Goal: Task Accomplishment & Management: Use online tool/utility

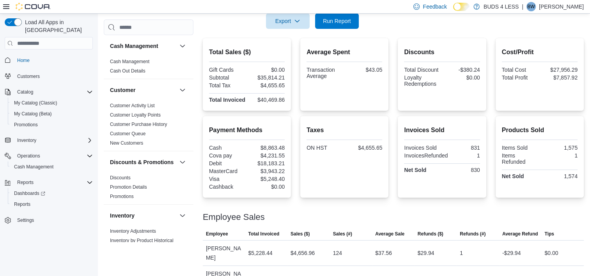
scroll to position [121, 0]
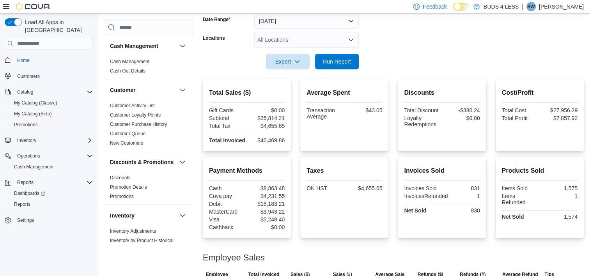
click at [338, 53] on div at bounding box center [393, 51] width 381 height 6
click at [335, 63] on span "Run Report" at bounding box center [337, 61] width 28 height 8
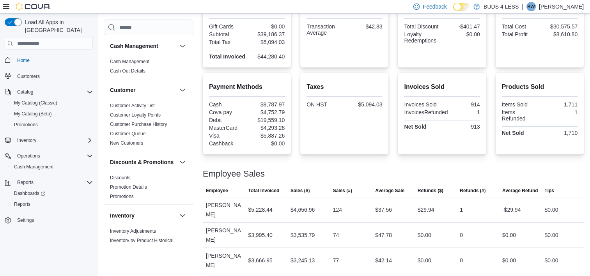
scroll to position [254, 0]
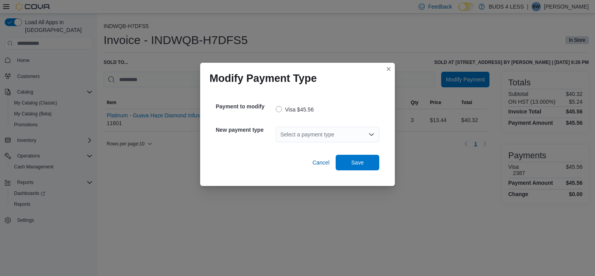
click at [363, 129] on div "Select a payment type" at bounding box center [328, 135] width 104 height 16
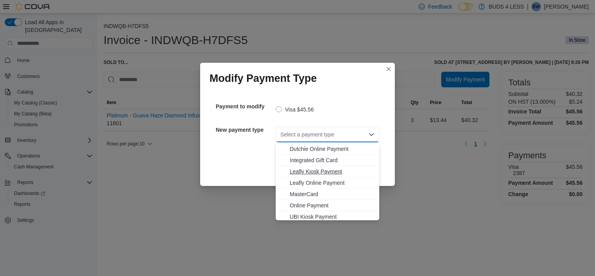
scroll to position [92, 0]
click at [316, 178] on span "MasterCard" at bounding box center [332, 181] width 85 height 8
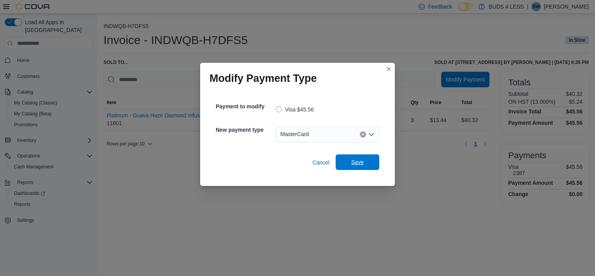
click at [363, 163] on span "Save" at bounding box center [357, 162] width 12 height 8
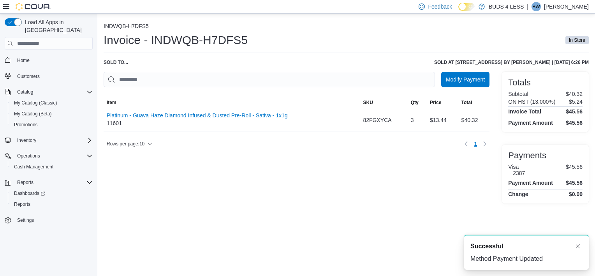
scroll to position [0, 0]
